Goal: Find specific page/section: Find specific page/section

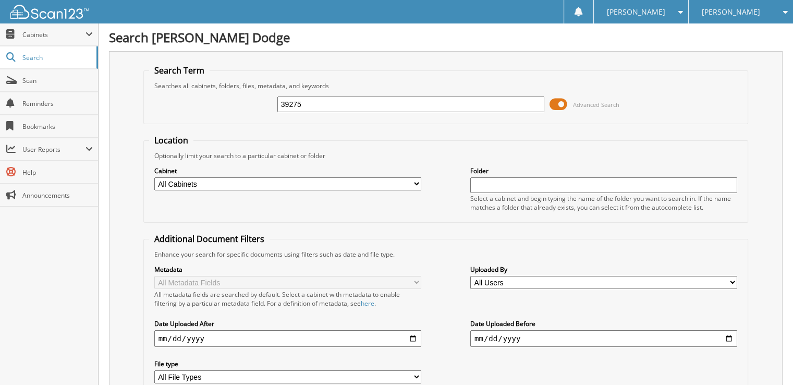
type input "39275"
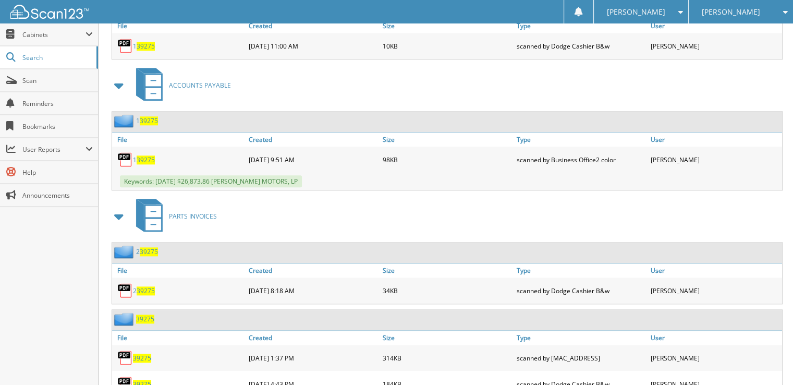
scroll to position [1223, 0]
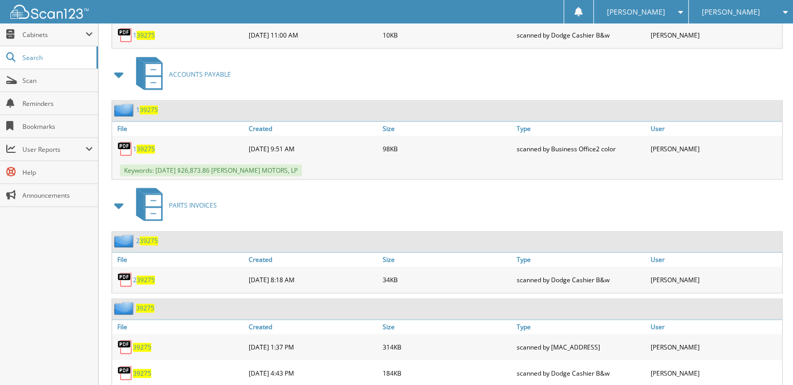
click at [144, 343] on span "39275" at bounding box center [142, 347] width 18 height 9
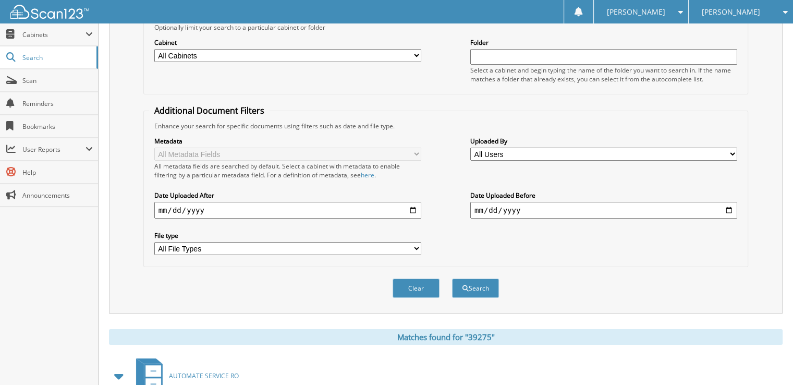
scroll to position [0, 0]
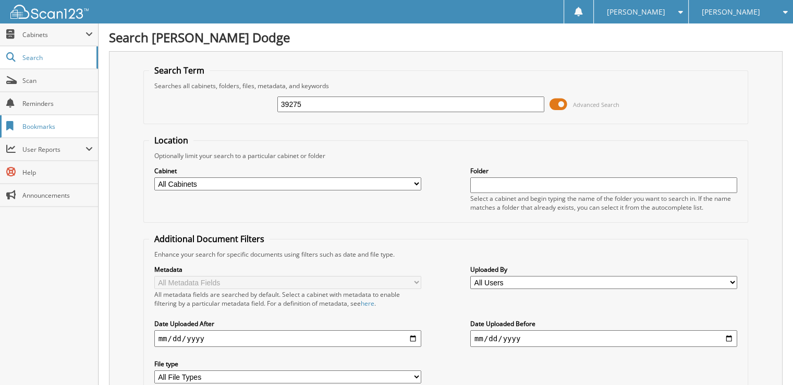
drag, startPoint x: 341, startPoint y: 99, endPoint x: 86, endPoint y: 125, distance: 256.3
type input "2539276"
drag, startPoint x: 349, startPoint y: 100, endPoint x: 48, endPoint y: 136, distance: 302.5
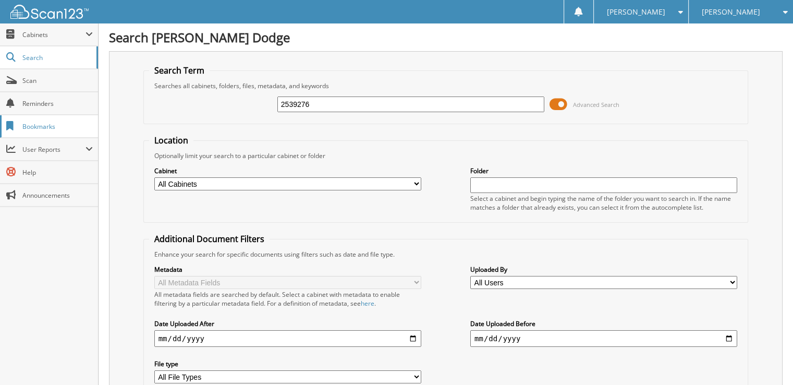
click at [48, 136] on body "[PERSON_NAME] Settings Logout [PERSON_NAME] Dodge [PERSON_NAME] Chrysler Jeep C…" at bounding box center [396, 254] width 793 height 509
type input "39276"
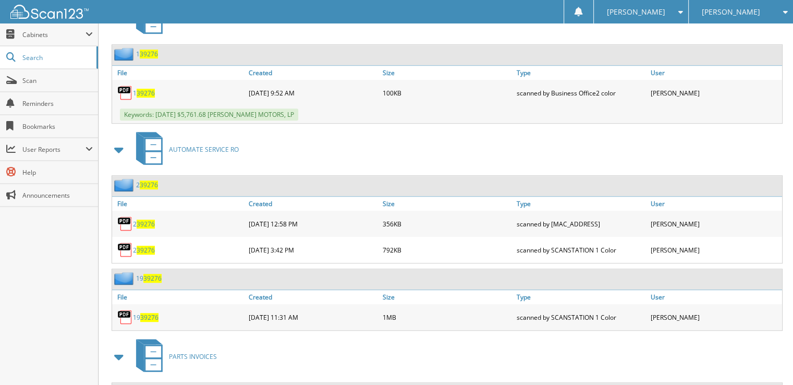
scroll to position [626, 0]
click at [146, 219] on span "39276" at bounding box center [146, 223] width 18 height 9
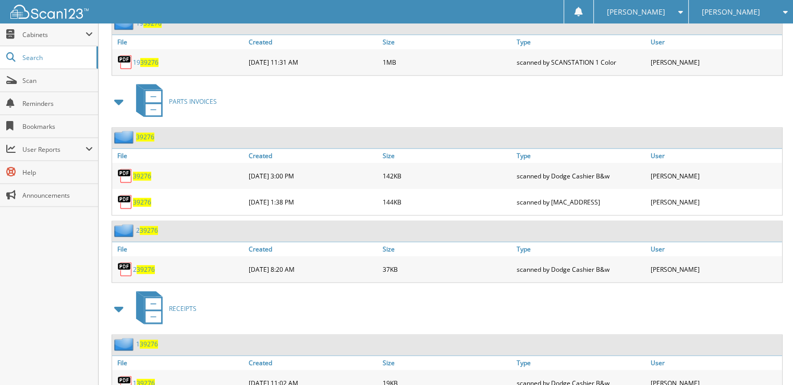
scroll to position [886, 0]
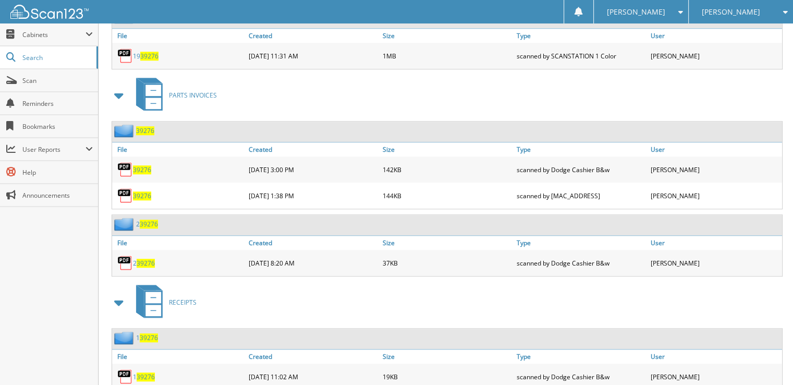
click at [146, 191] on span "39276" at bounding box center [142, 195] width 18 height 9
